Goal: Communication & Community: Ask a question

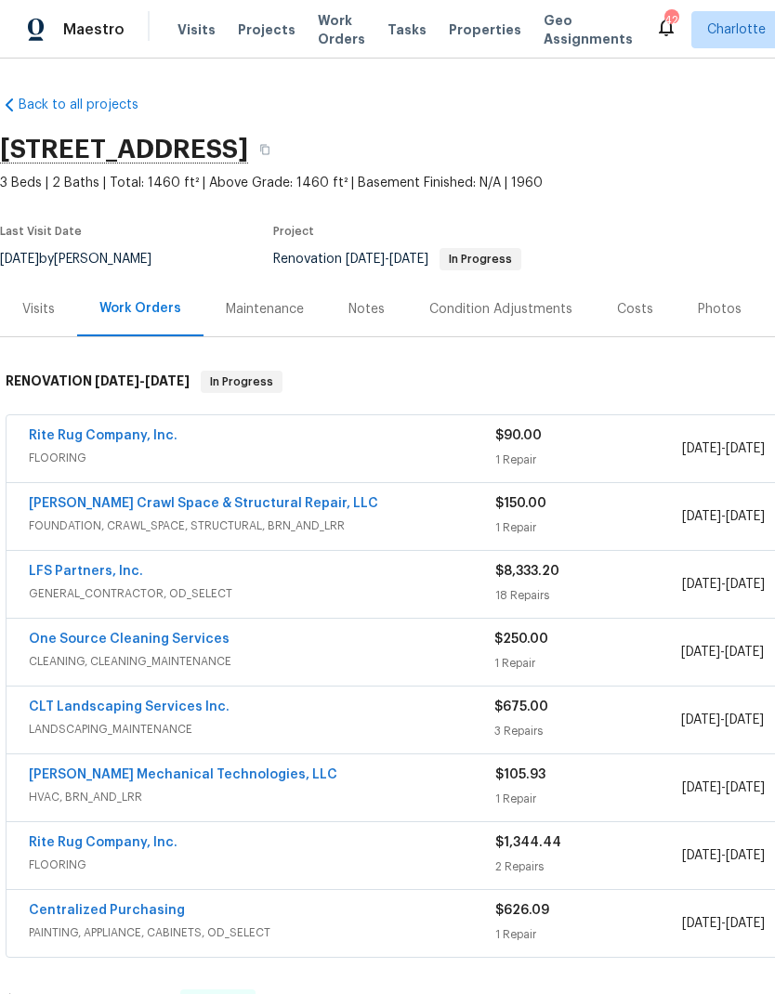
click at [72, 437] on link "Rite Rug Company, Inc." at bounding box center [103, 435] width 149 height 13
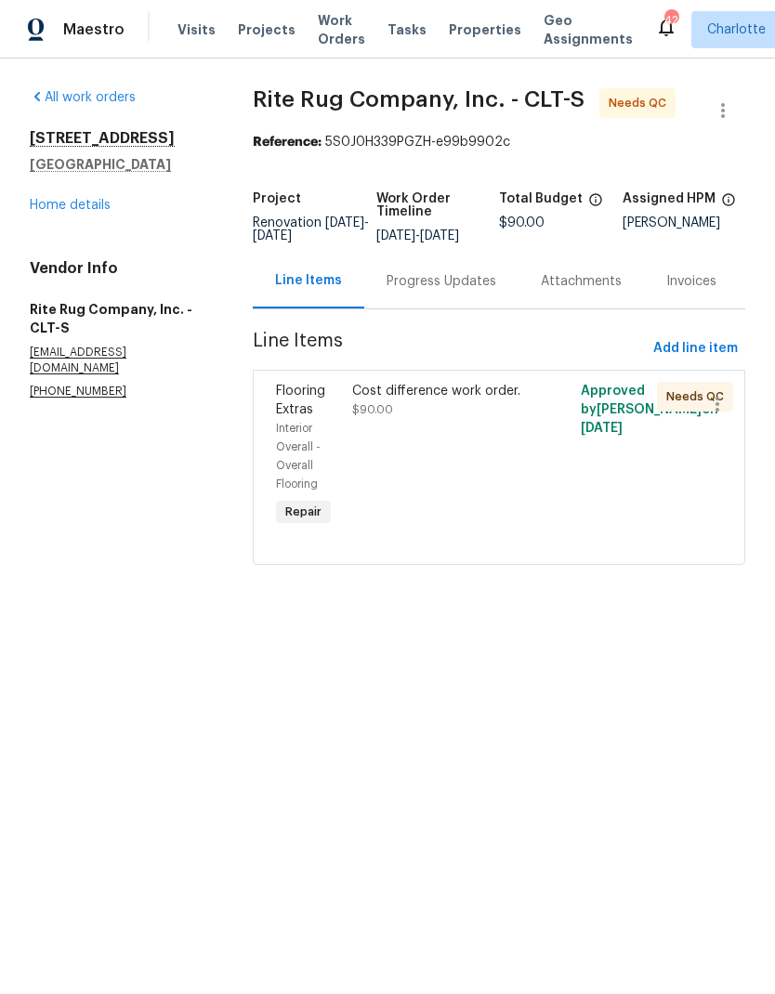
click at [459, 419] on div "Cost difference work order. $90.00" at bounding box center [441, 400] width 179 height 37
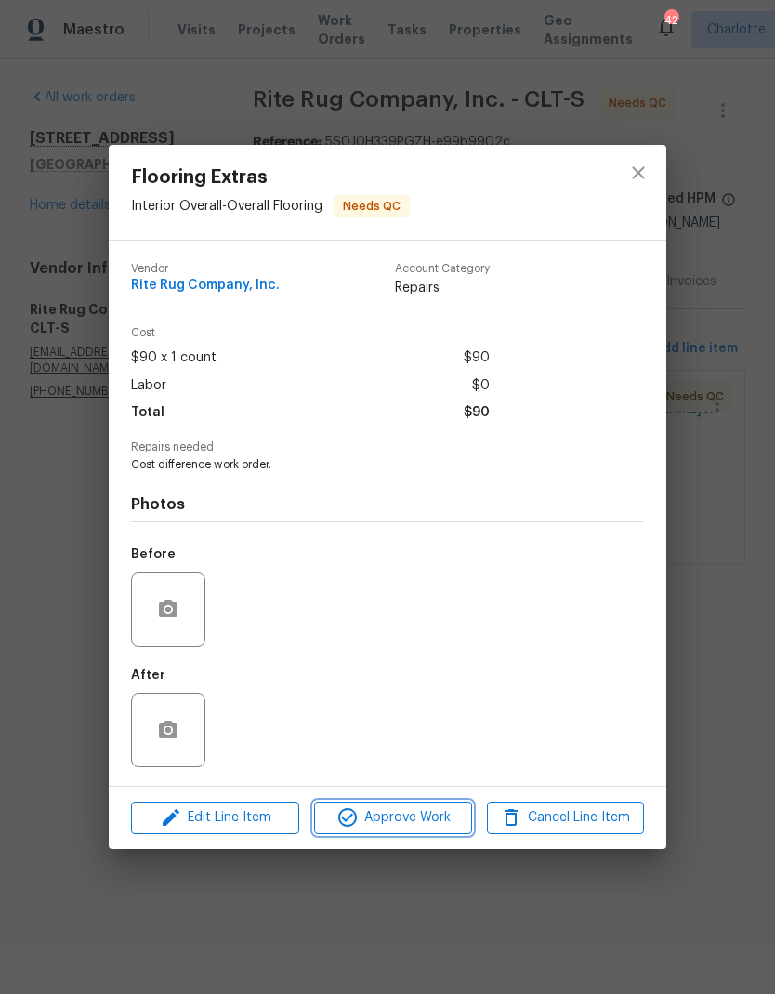
click at [412, 814] on span "Approve Work" at bounding box center [393, 818] width 146 height 23
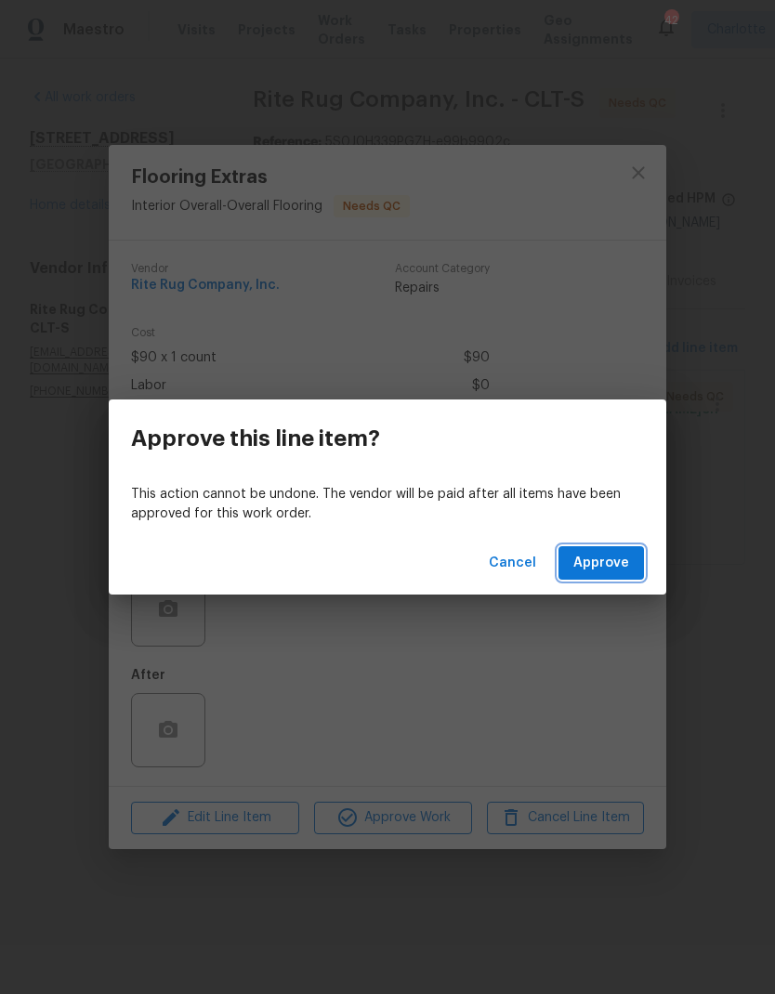
click at [612, 556] on span "Approve" at bounding box center [601, 563] width 56 height 23
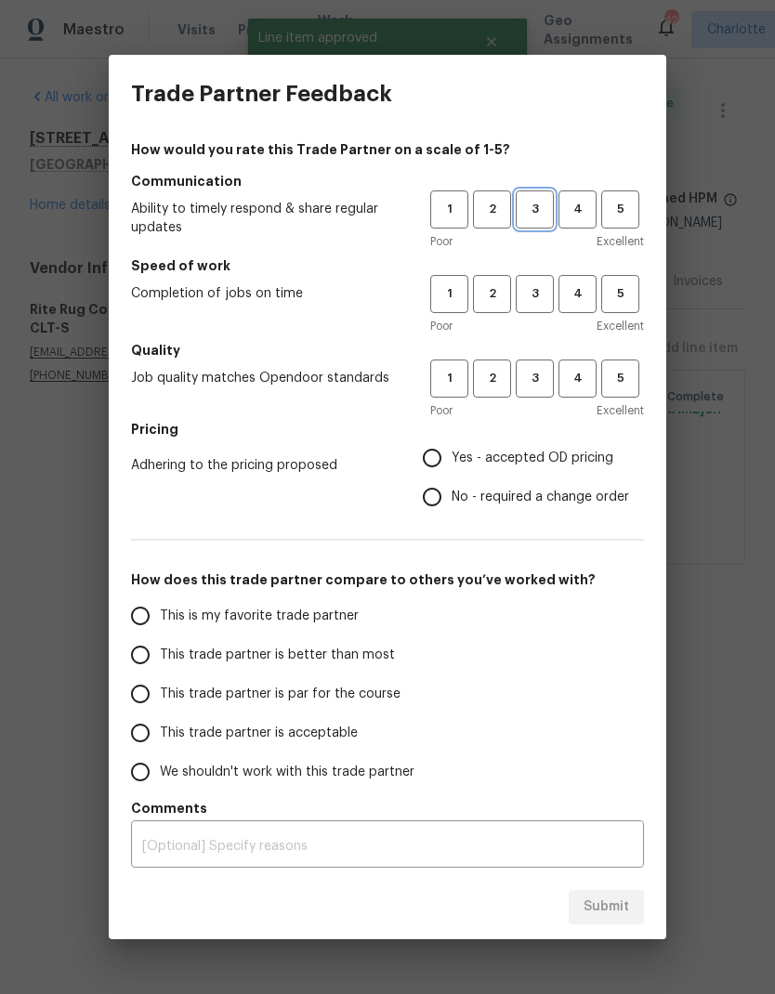
click at [538, 200] on span "3" at bounding box center [535, 209] width 34 height 21
click at [536, 296] on span "3" at bounding box center [535, 293] width 34 height 21
click at [536, 394] on button "3" at bounding box center [535, 379] width 38 height 38
click at [590, 214] on span "4" at bounding box center [577, 209] width 34 height 21
click at [585, 302] on span "4" at bounding box center [577, 293] width 34 height 21
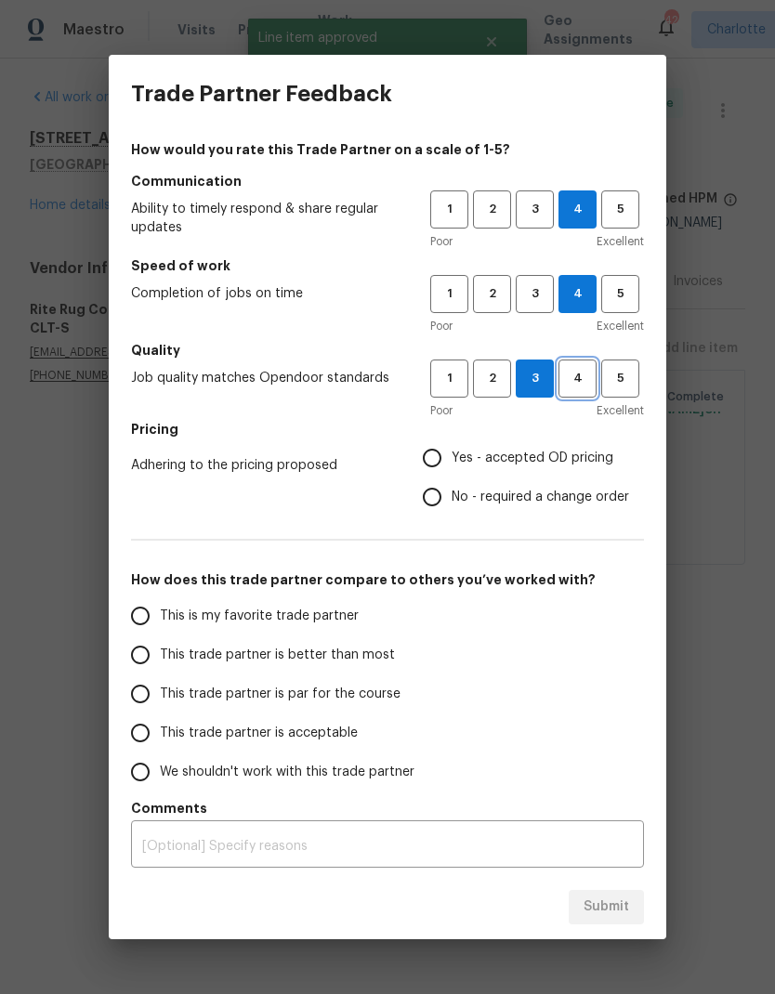
click at [590, 380] on span "4" at bounding box center [577, 378] width 34 height 21
click at [440, 450] on input "Yes - accepted OD pricing" at bounding box center [432, 458] width 39 height 39
radio input "true"
click at [325, 661] on span "This trade partner is better than most" at bounding box center [277, 656] width 235 height 20
click at [160, 661] on input "This trade partner is better than most" at bounding box center [140, 655] width 39 height 39
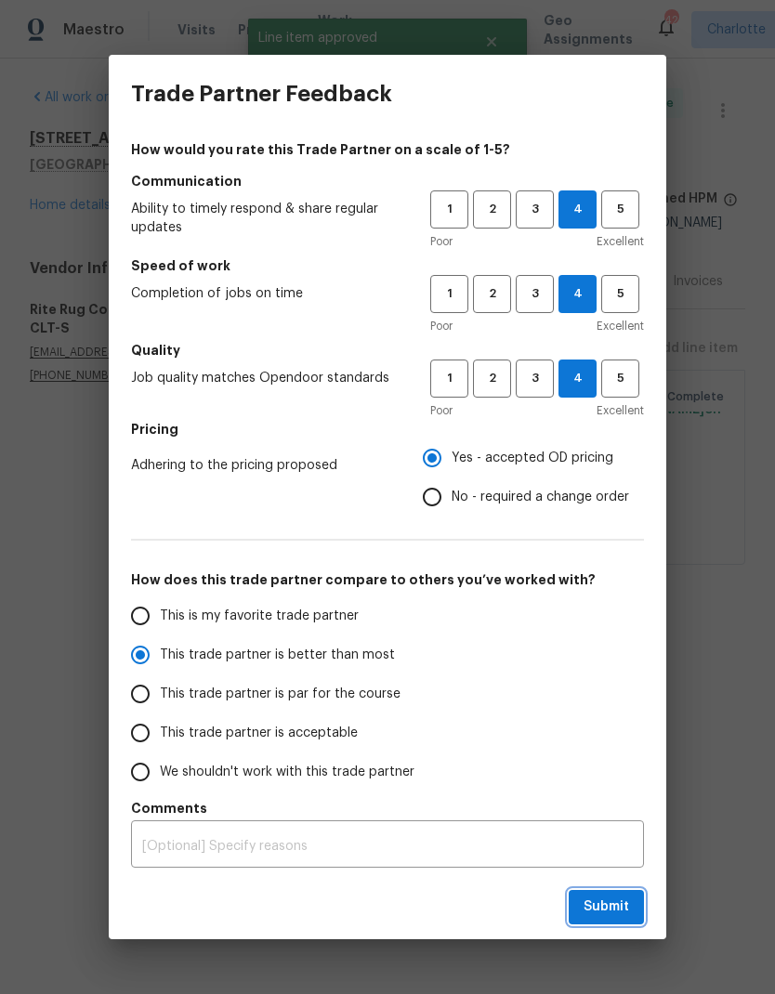
click at [594, 905] on span "Submit" at bounding box center [607, 907] width 46 height 23
radio input "true"
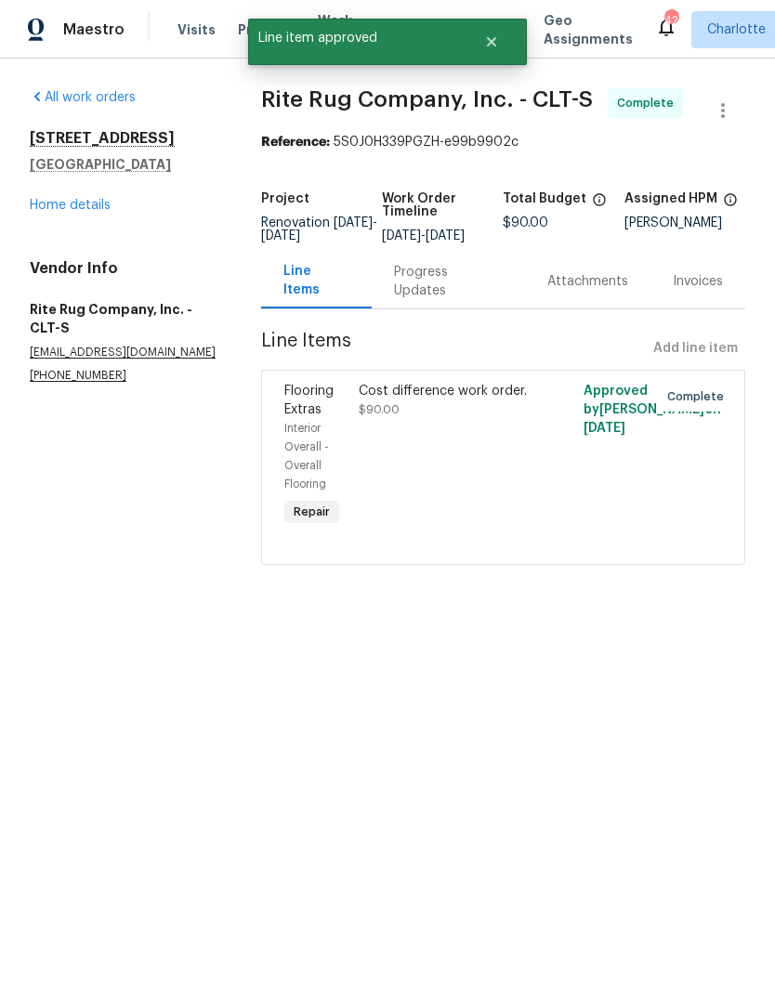
radio input "false"
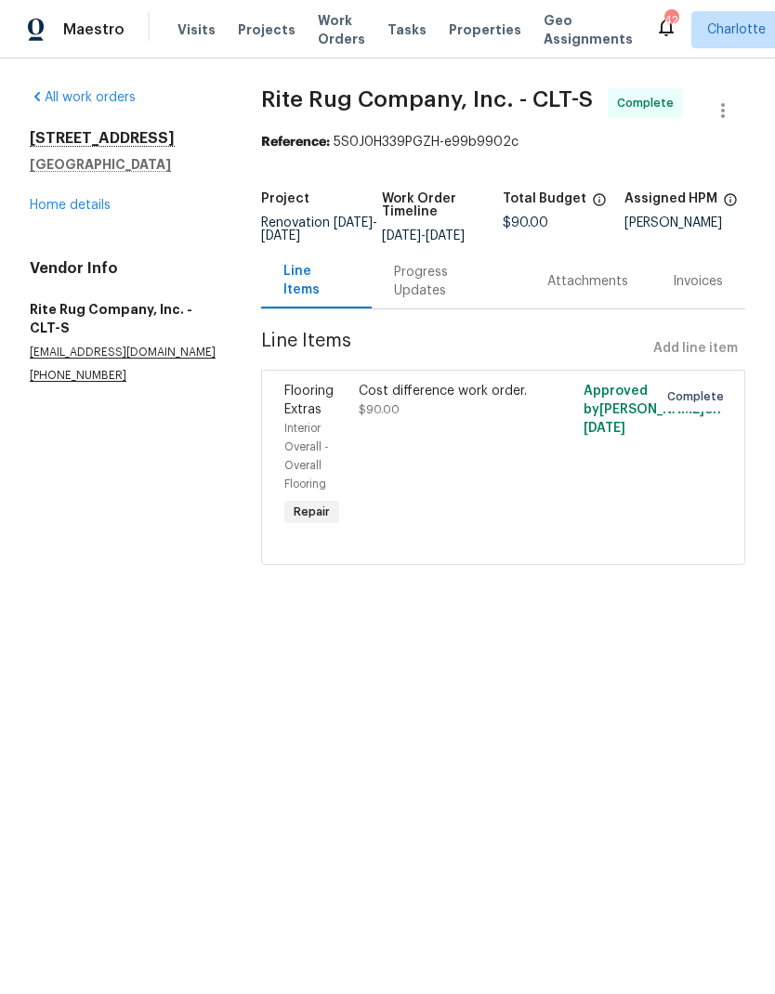
click at [59, 209] on link "Home details" at bounding box center [70, 205] width 81 height 13
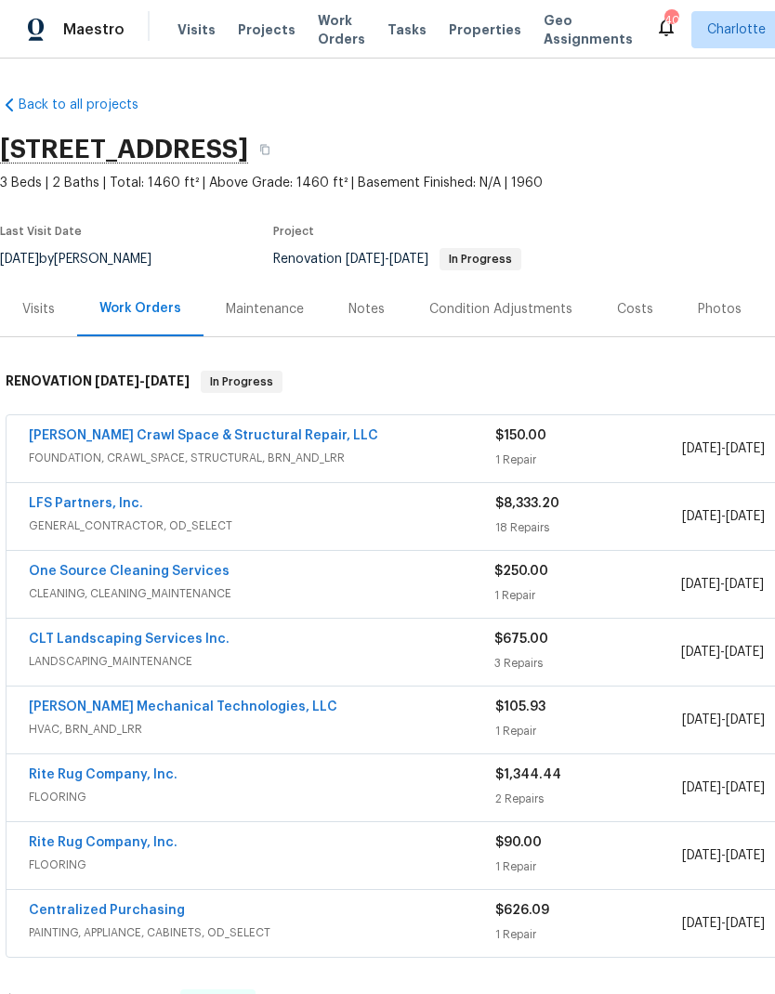
click at [271, 33] on span "Projects" at bounding box center [267, 29] width 58 height 19
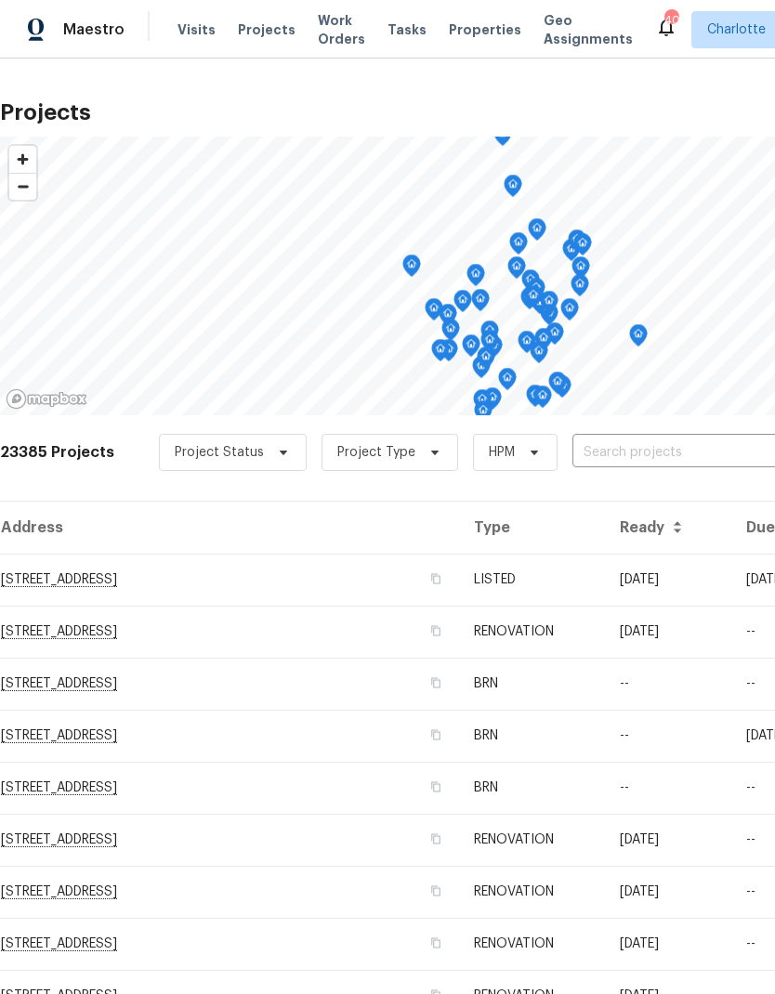
click at [642, 462] on input "text" at bounding box center [678, 453] width 213 height 29
type input "108 mi"
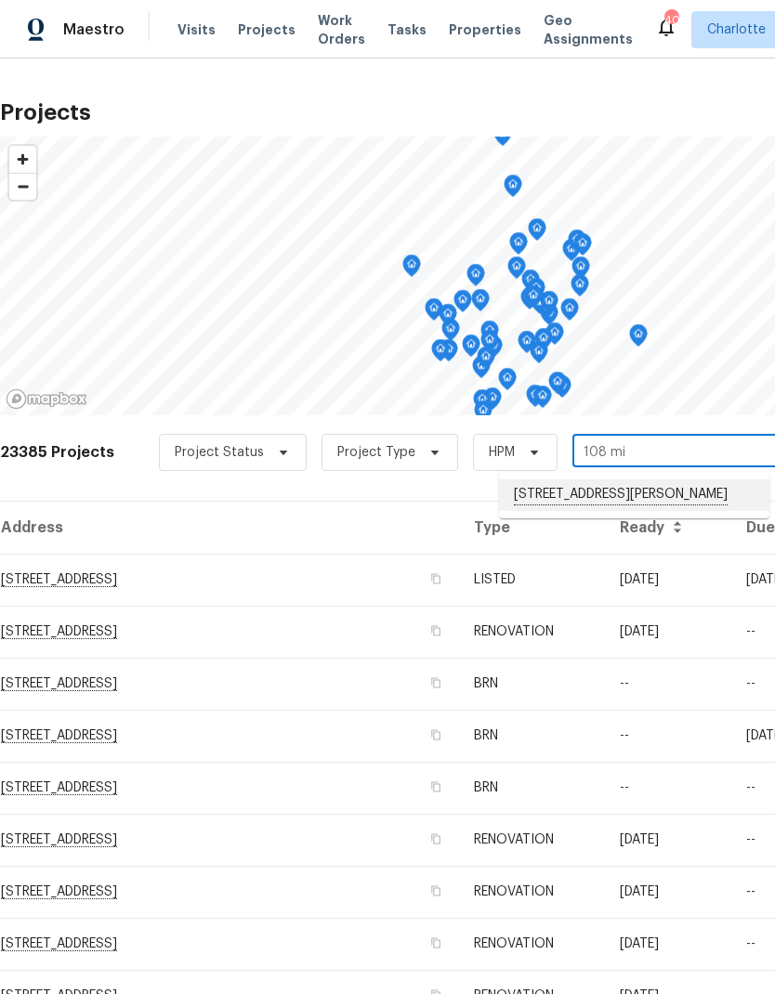
click at [654, 507] on li "[STREET_ADDRESS][PERSON_NAME]" at bounding box center [634, 496] width 270 height 32
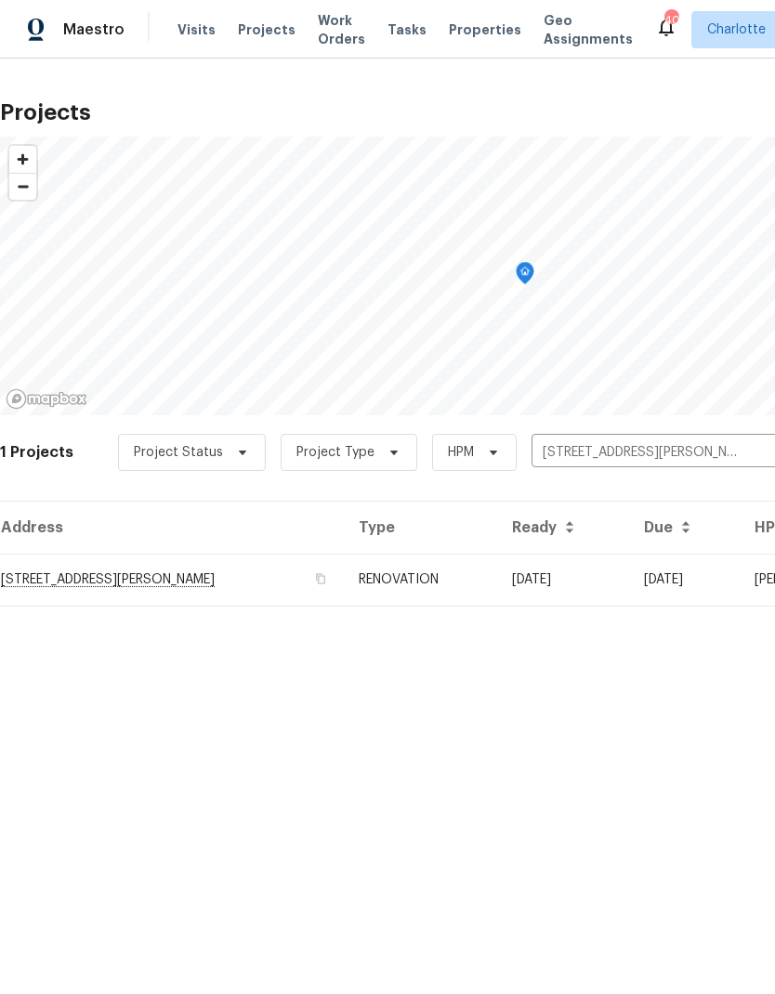
click at [597, 585] on td "[DATE]" at bounding box center [563, 580] width 132 height 52
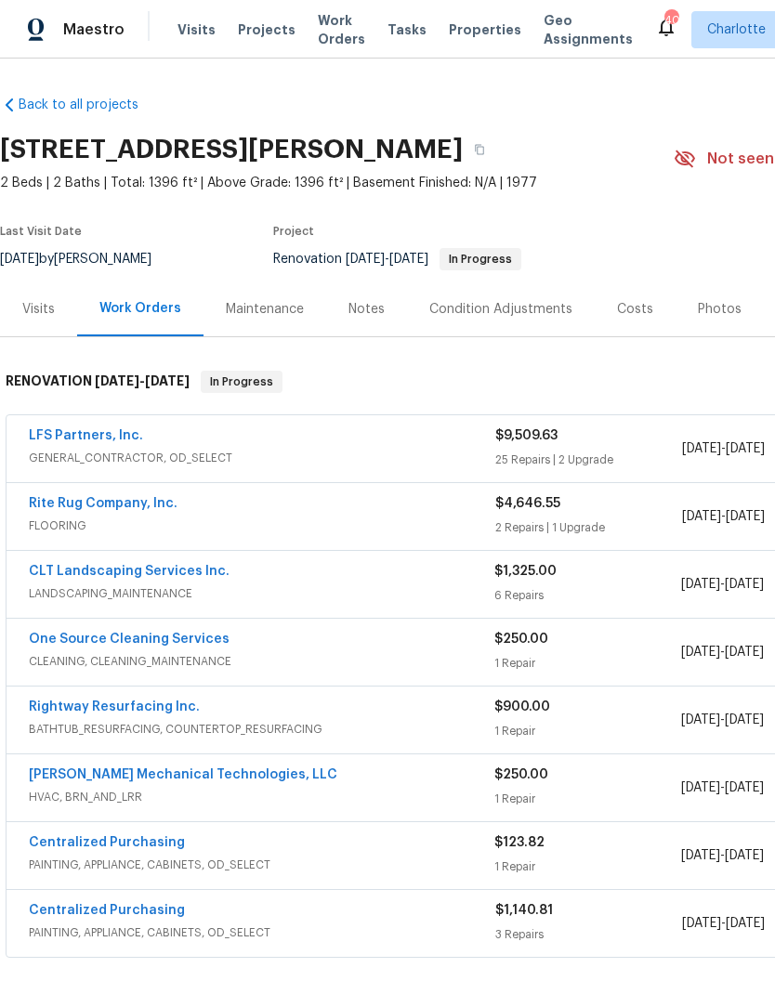
click at [508, 966] on div "Back to all projects [STREET_ADDRESS][PERSON_NAME] 2 Beds | 2 Baths | Total: 13…" at bounding box center [525, 609] width 1050 height 1056
click at [41, 508] on link "Rite Rug Company, Inc." at bounding box center [103, 503] width 149 height 13
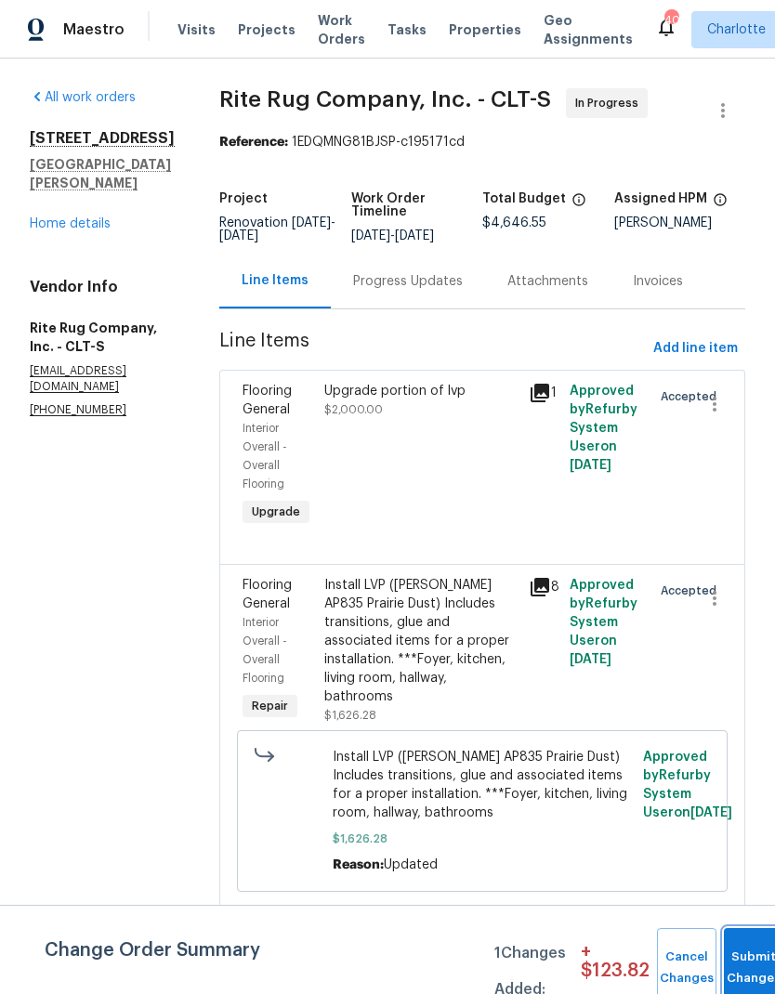
click at [748, 942] on button "Submit Changes" at bounding box center [753, 968] width 59 height 80
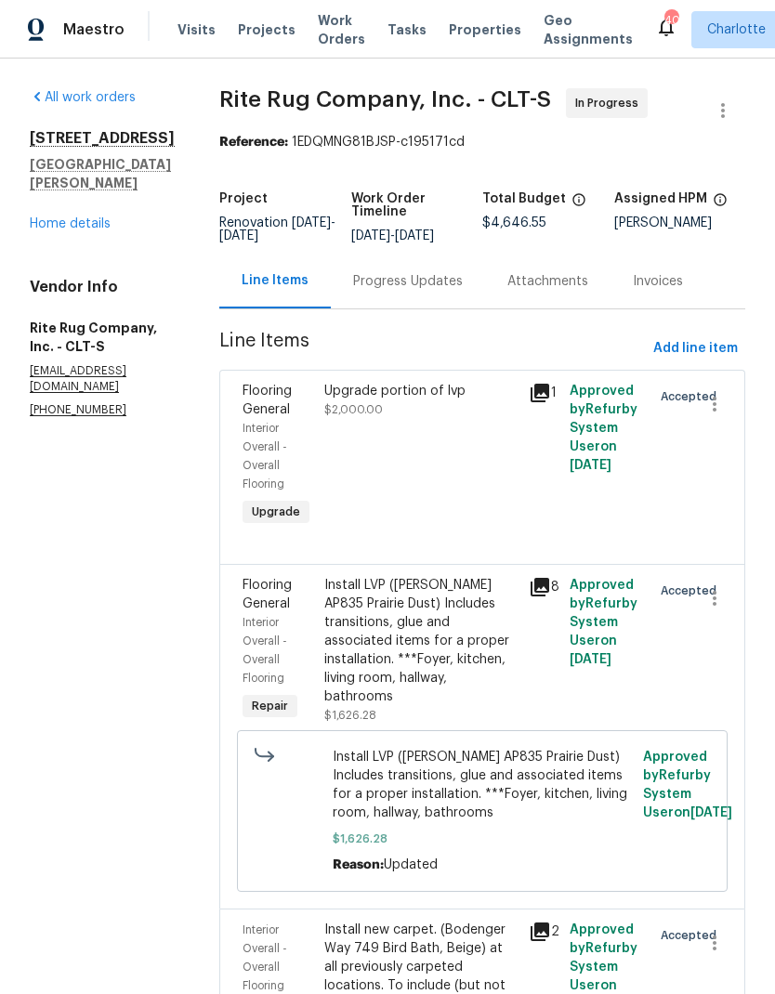
click at [451, 291] on div "Progress Updates" at bounding box center [408, 281] width 110 height 19
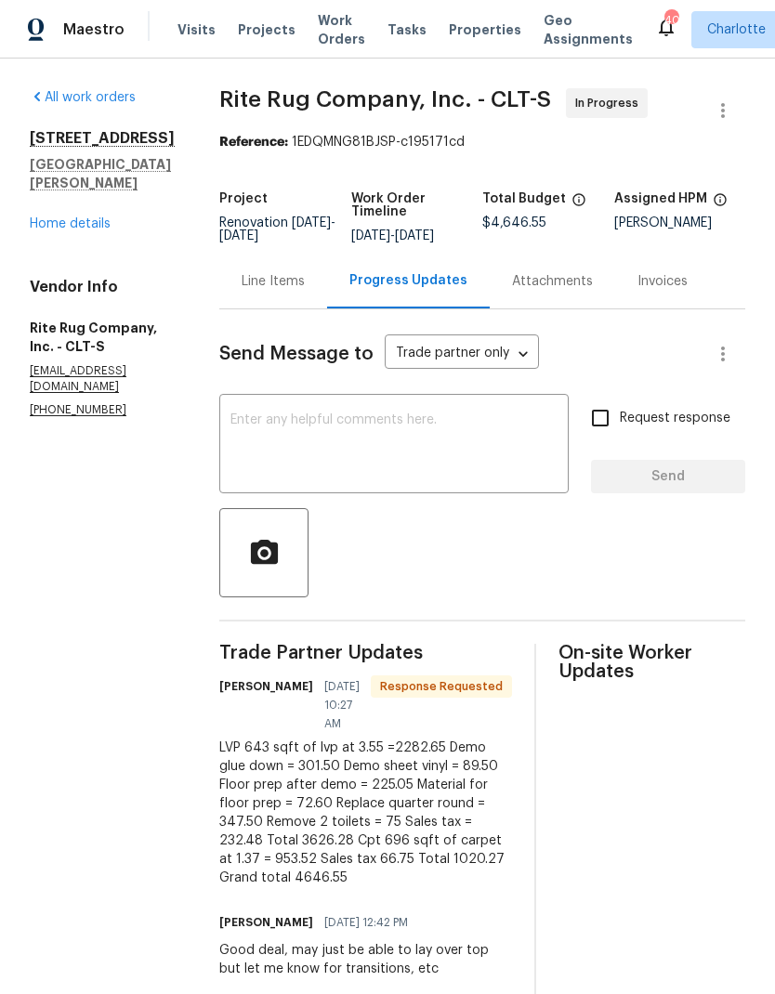
click at [498, 450] on textarea at bounding box center [393, 446] width 327 height 65
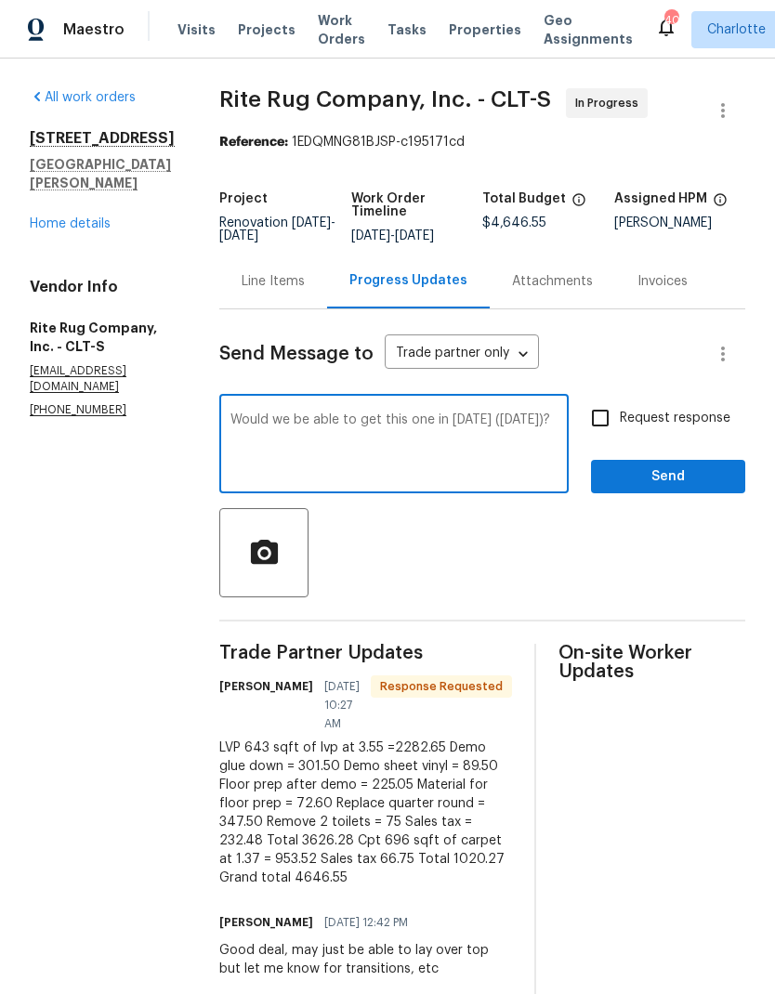
type textarea "Would we be able to get this one in [DATE] ([DATE])?"
click at [598, 437] on input "Request response" at bounding box center [600, 418] width 39 height 39
checkbox input "true"
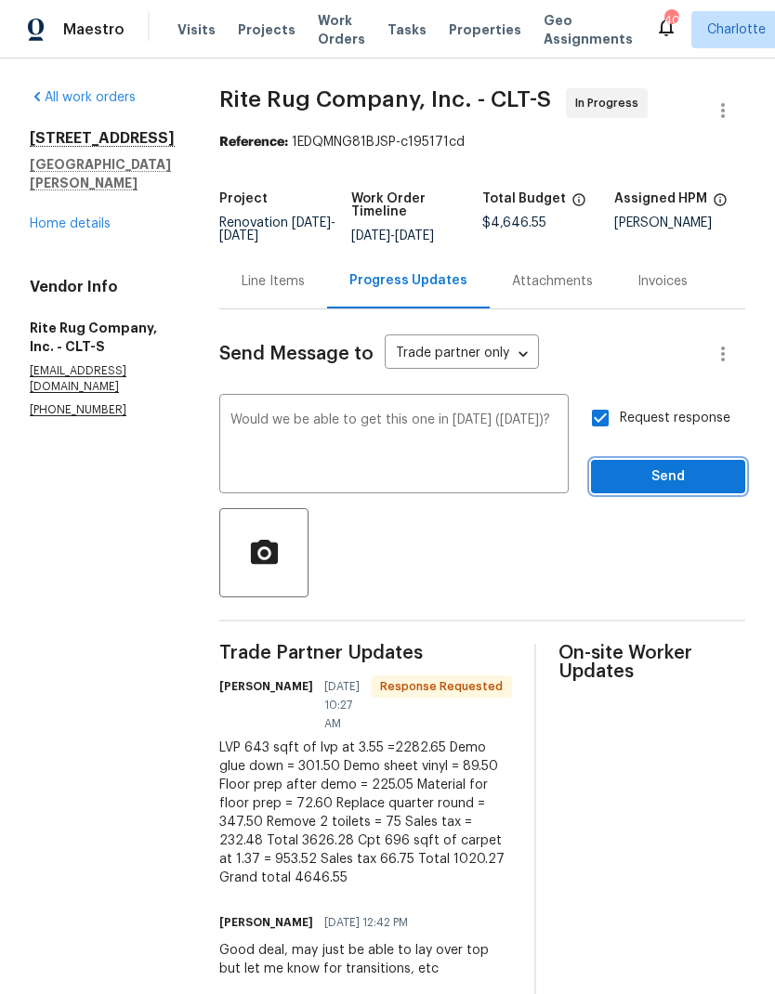
click at [683, 489] on span "Send" at bounding box center [668, 477] width 125 height 23
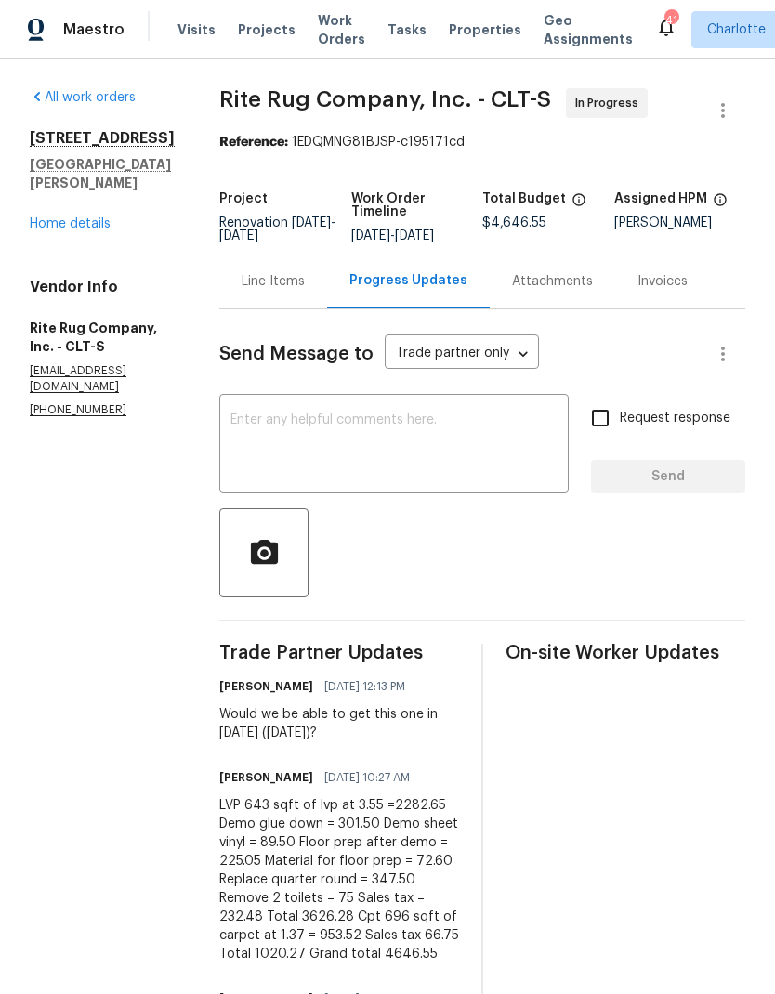
click at [50, 217] on link "Home details" at bounding box center [70, 223] width 81 height 13
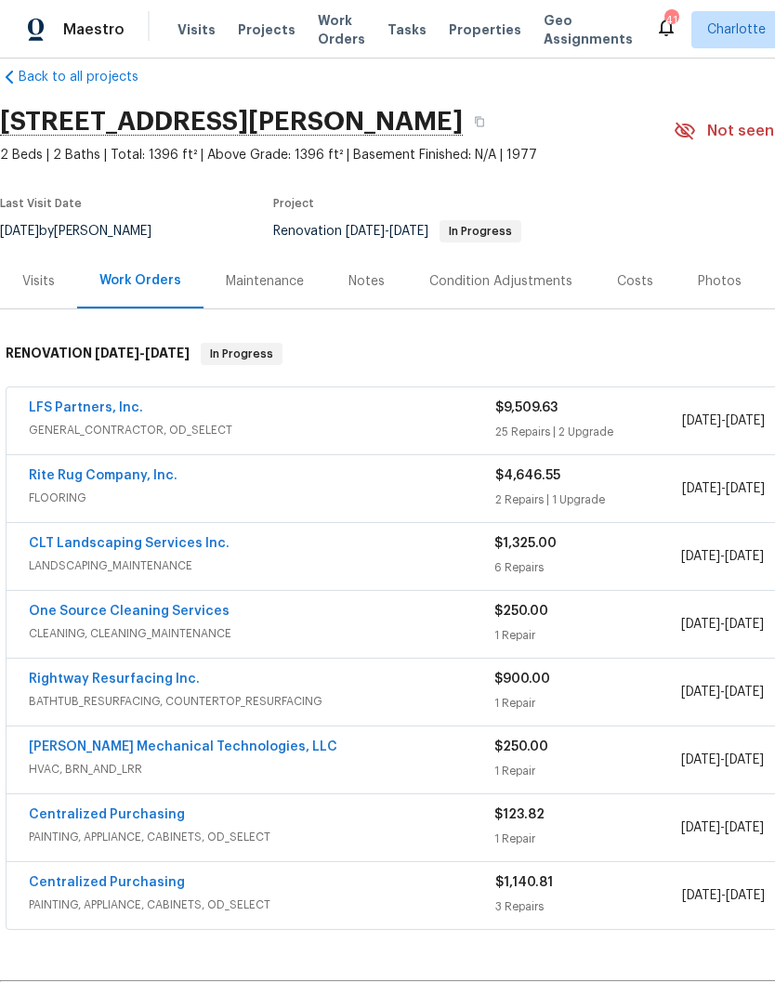
scroll to position [31, 0]
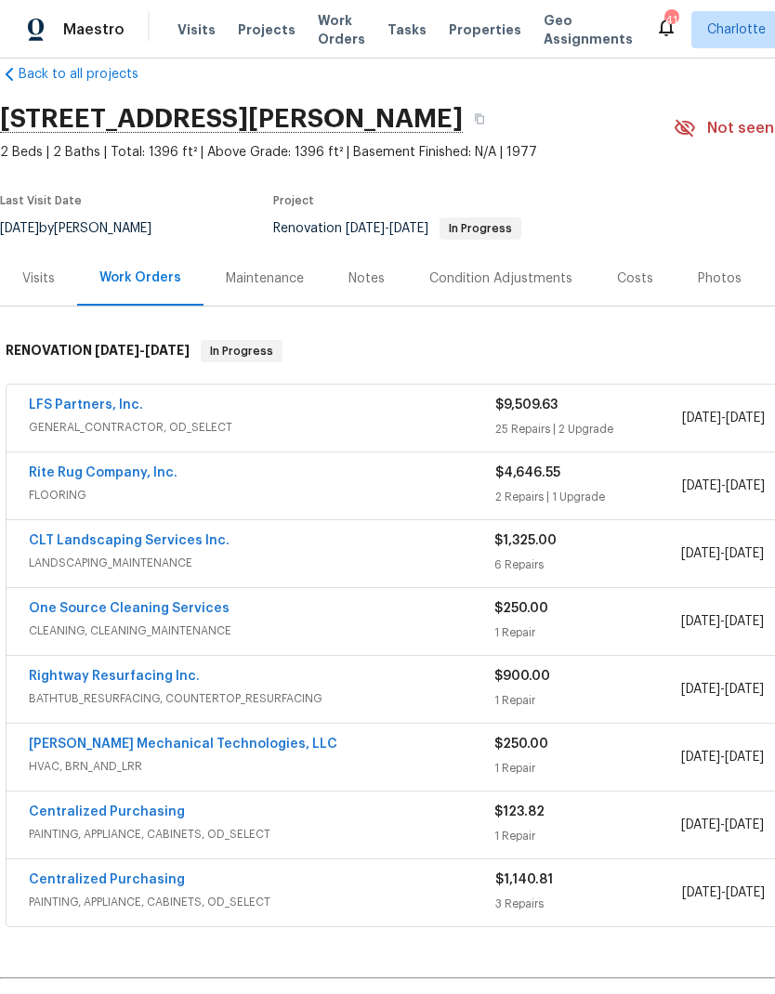
click at [42, 536] on link "CLT Landscaping Services Inc." at bounding box center [129, 540] width 201 height 13
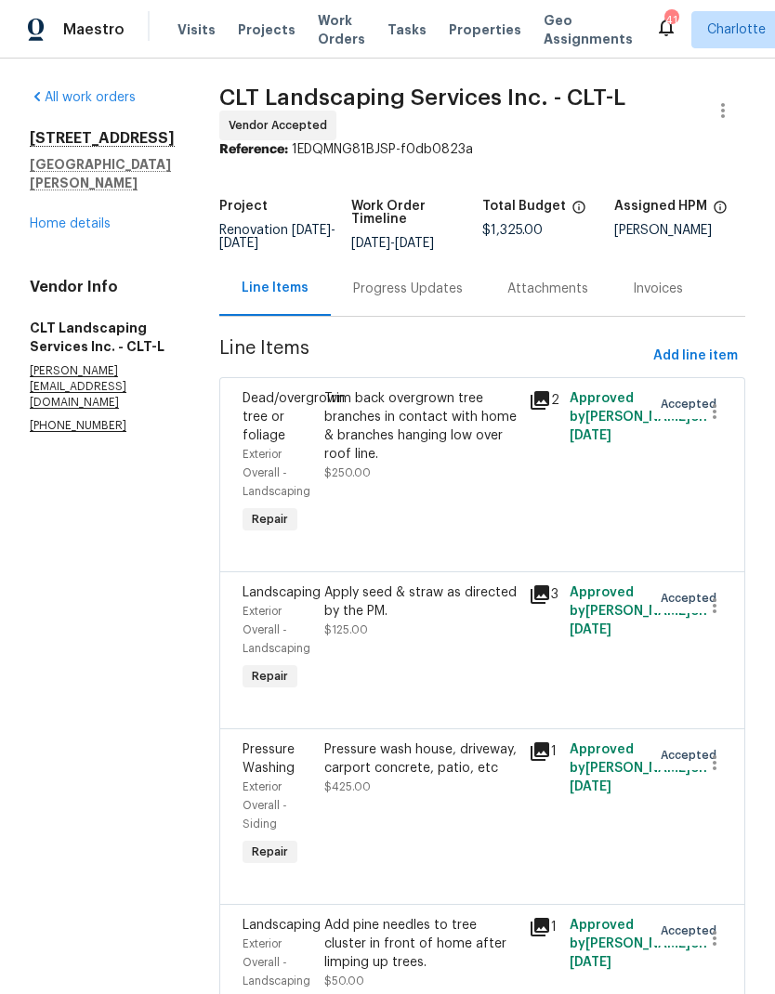
click at [548, 401] on div "2" at bounding box center [543, 464] width 41 height 160
click at [549, 402] on icon at bounding box center [540, 400] width 22 height 22
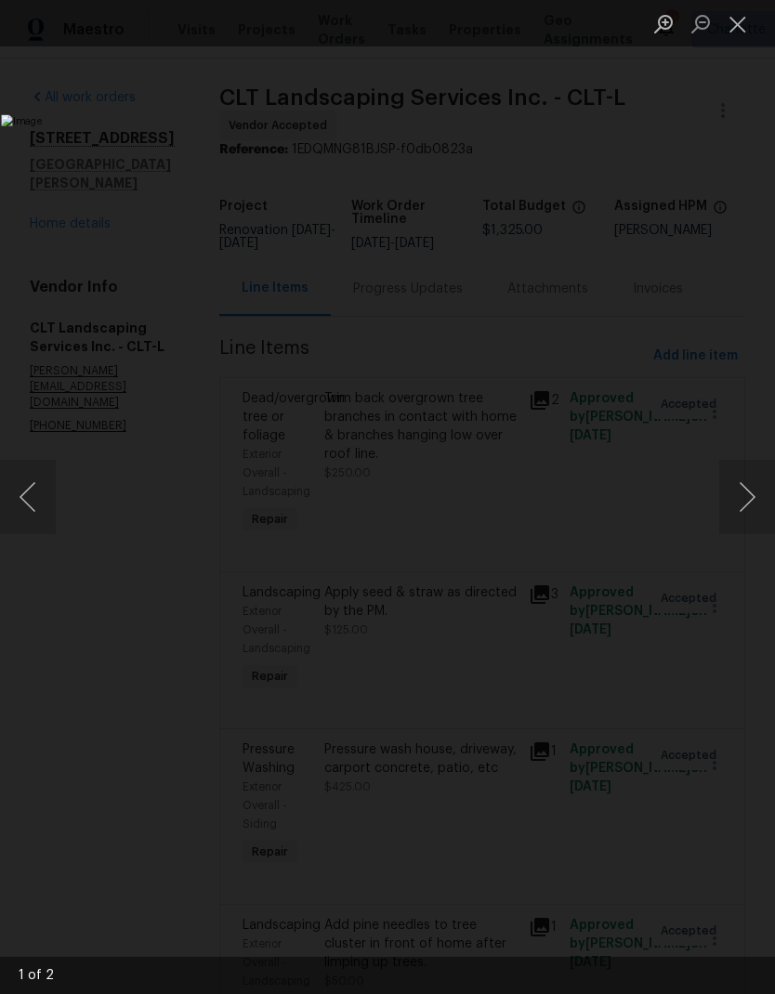
click at [752, 503] on button "Next image" at bounding box center [747, 497] width 56 height 74
click at [748, 507] on button "Next image" at bounding box center [747, 497] width 56 height 74
click at [728, 35] on button "Close lightbox" at bounding box center [737, 23] width 37 height 33
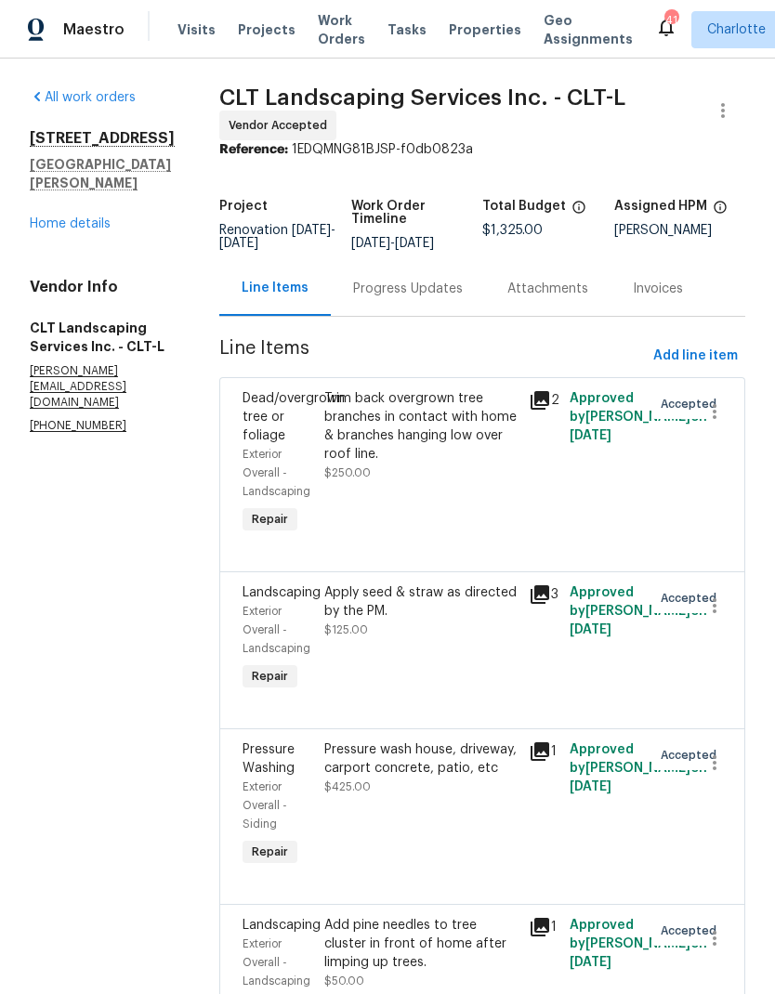
click at [61, 217] on link "Home details" at bounding box center [70, 223] width 81 height 13
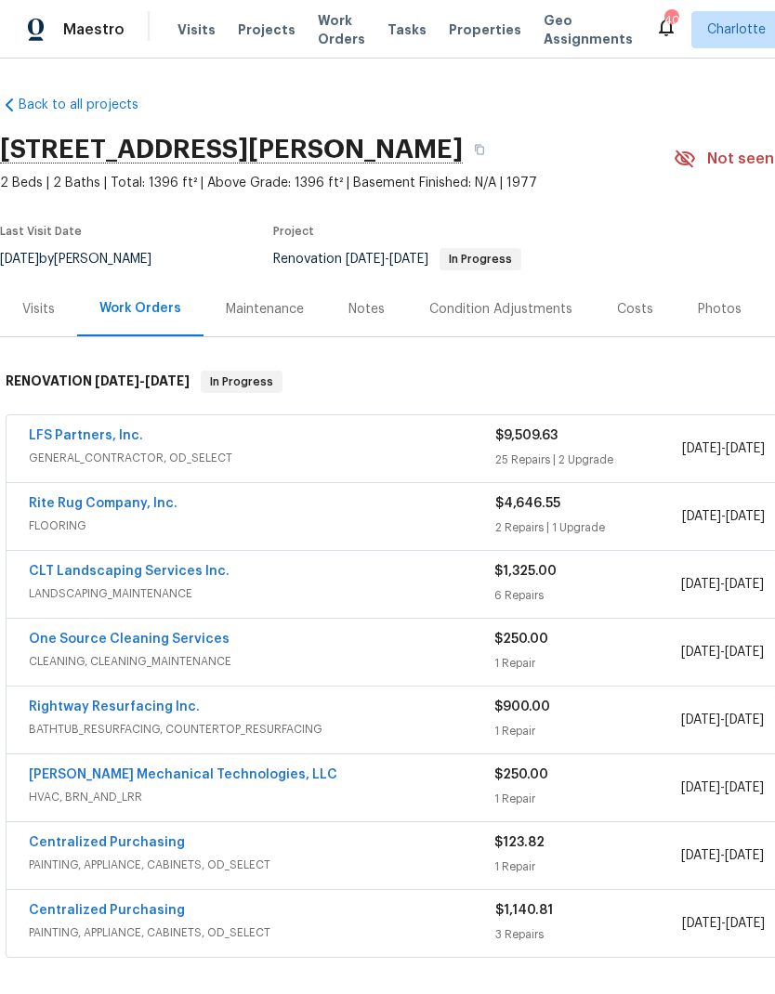
click at [70, 565] on link "CLT Landscaping Services Inc." at bounding box center [129, 571] width 201 height 13
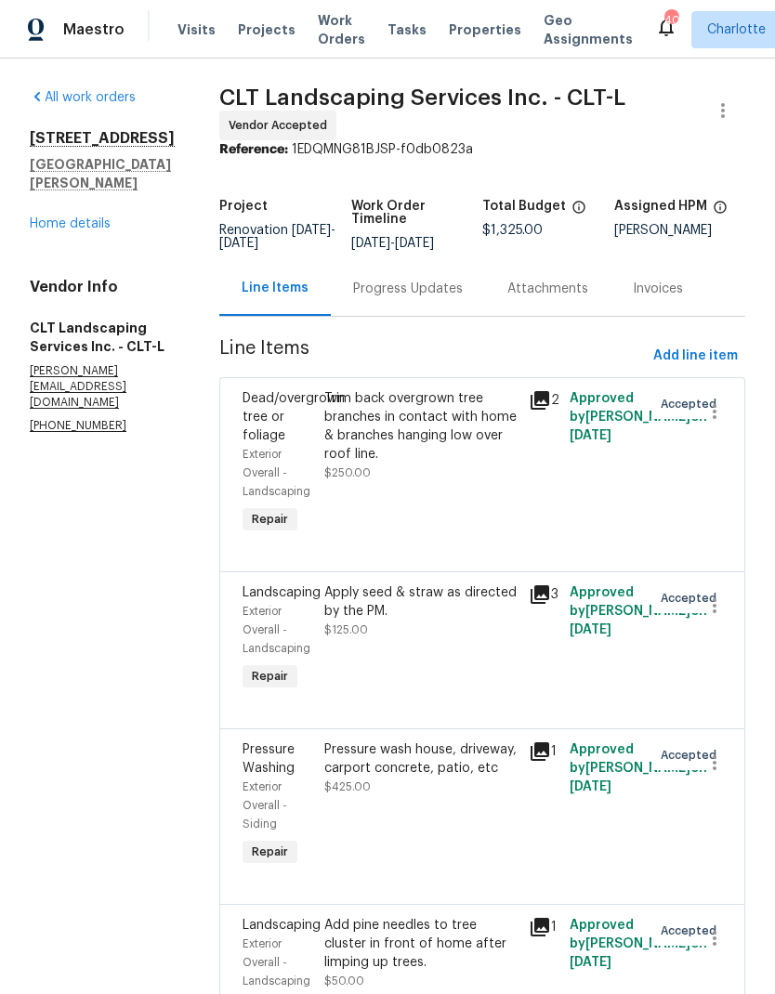
click at [438, 298] on div "Progress Updates" at bounding box center [408, 289] width 110 height 19
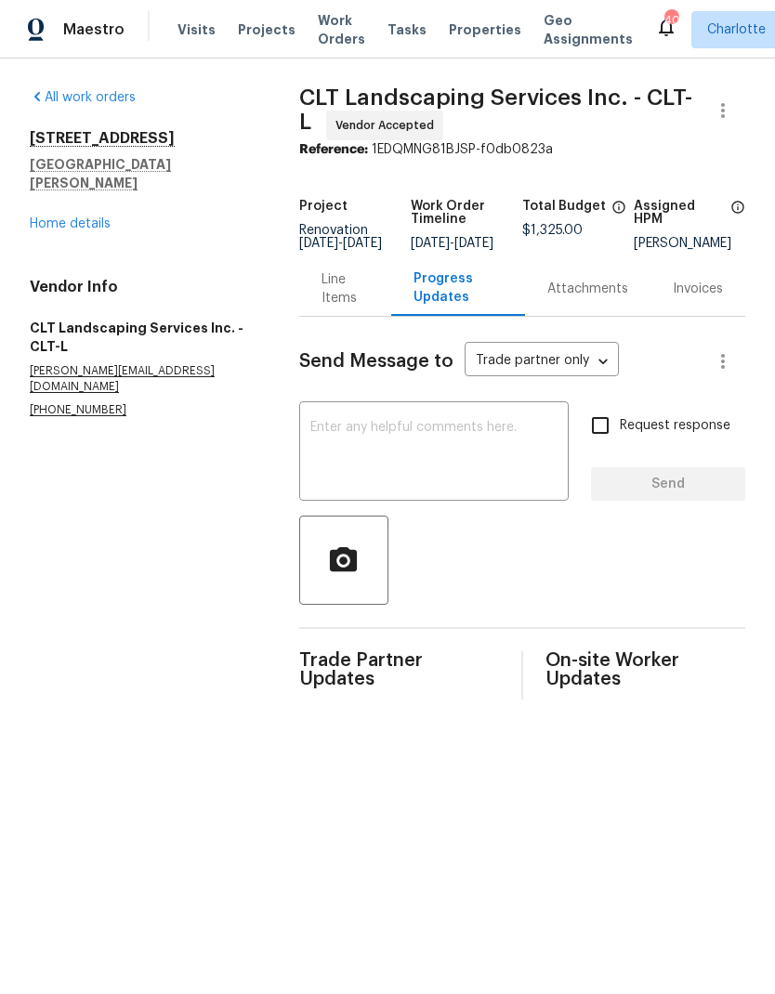
click at [456, 457] on textarea at bounding box center [433, 453] width 247 height 65
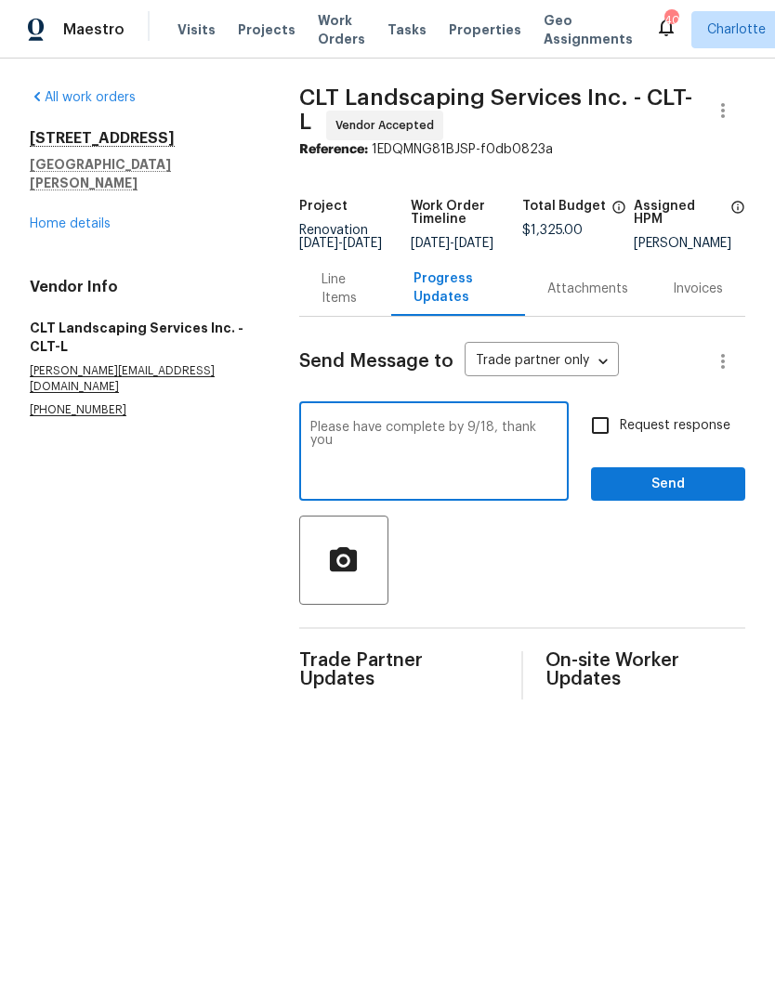
type textarea "Please have complete by 9/18, thank you"
click at [609, 445] on input "Request response" at bounding box center [600, 425] width 39 height 39
checkbox input "true"
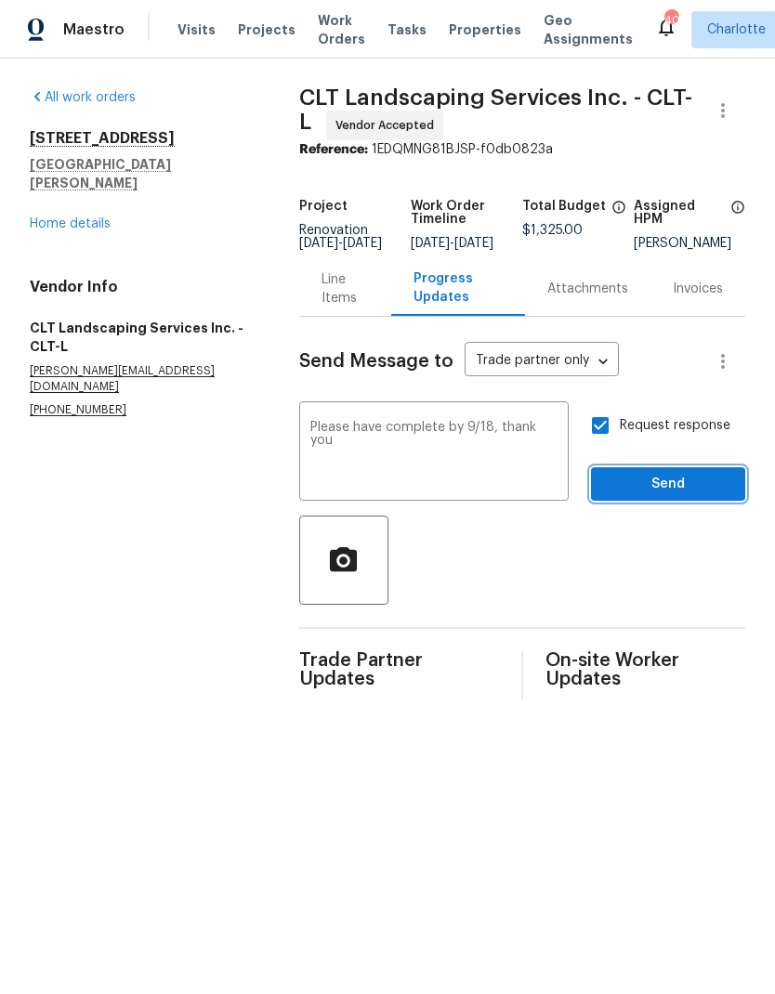
click at [671, 491] on span "Send" at bounding box center [668, 484] width 125 height 23
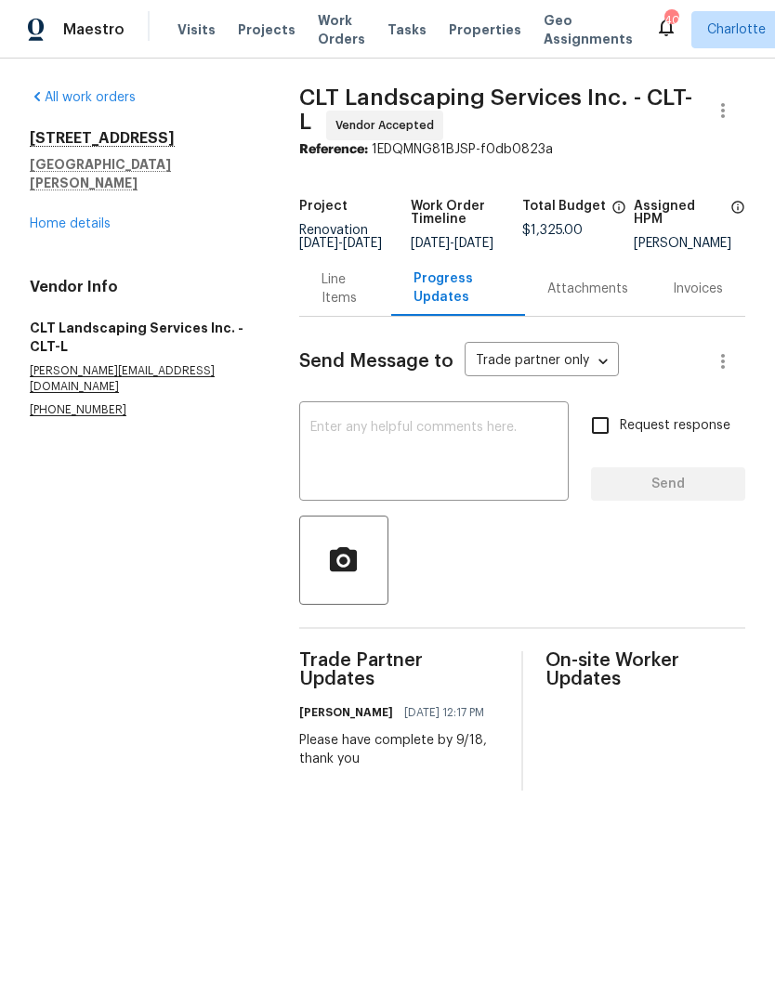
click at [40, 217] on link "Home details" at bounding box center [70, 223] width 81 height 13
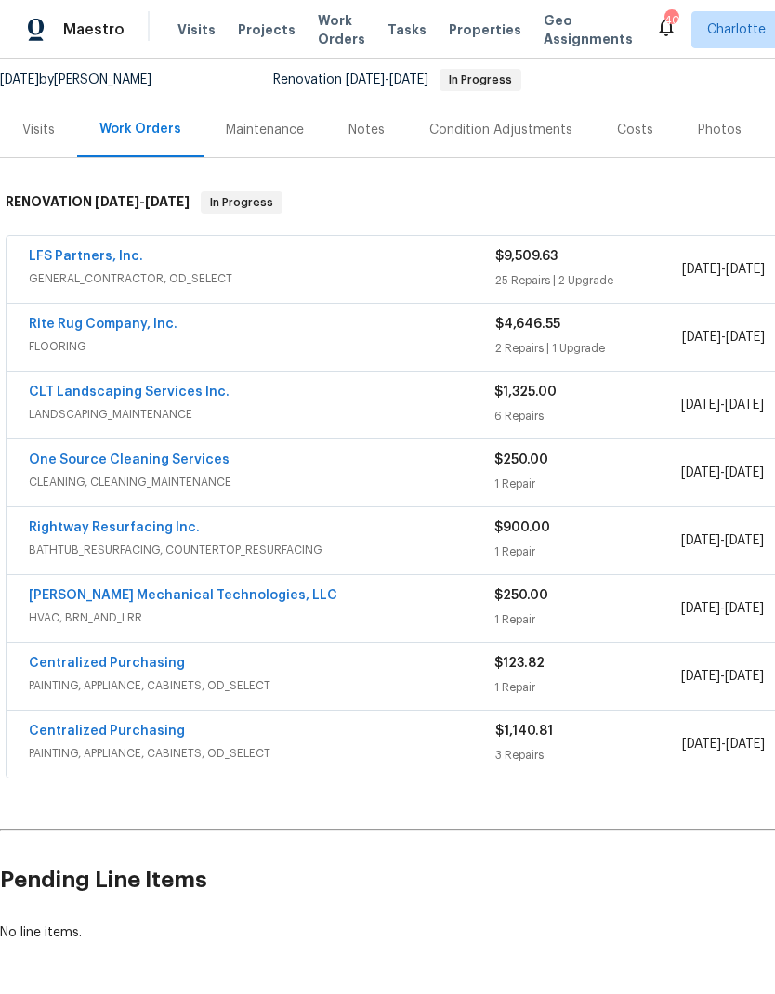
scroll to position [178, 0]
click at [42, 596] on link "[PERSON_NAME] Mechanical Technologies, LLC" at bounding box center [183, 596] width 309 height 13
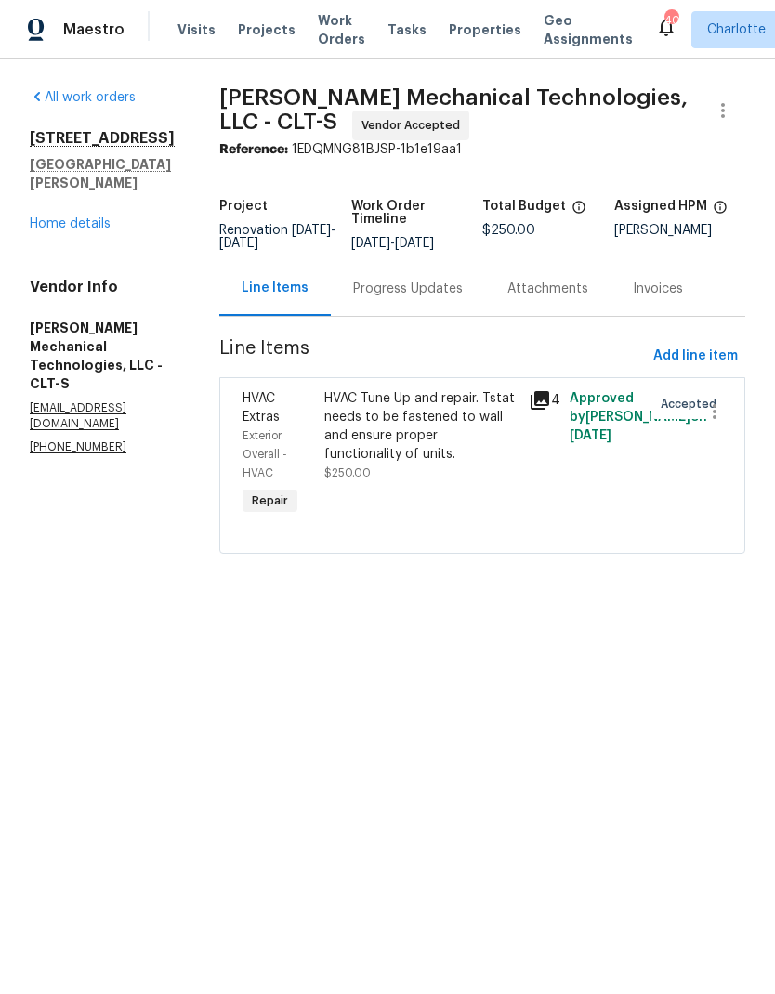
click at [23, 200] on div "All work orders 108 Mistywood Dr Mount Holly, NC 28120 Home details Vendor Info…" at bounding box center [387, 332] width 775 height 547
click at [22, 199] on div "All work orders 108 Mistywood Dr Mount Holly, NC 28120 Home details Vendor Info…" at bounding box center [387, 332] width 775 height 547
